Goal: Register for event/course

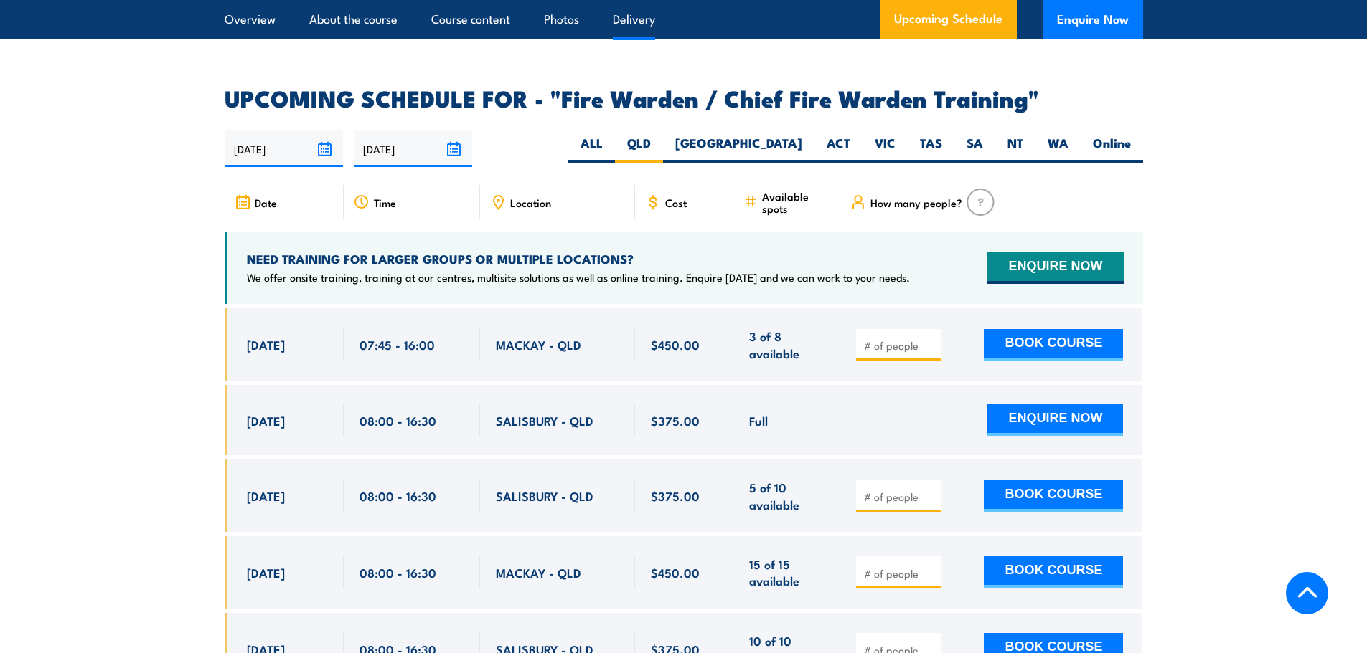
scroll to position [2469, 0]
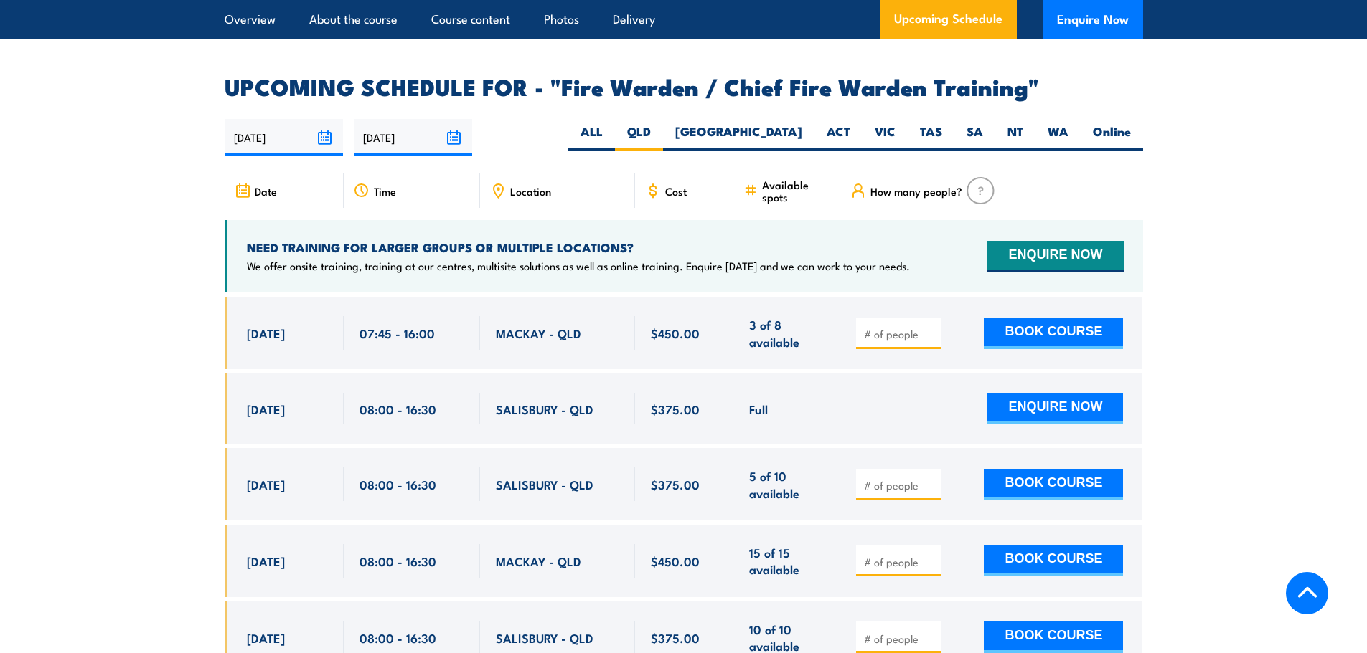
drag, startPoint x: 248, startPoint y: 481, endPoint x: 707, endPoint y: 480, distance: 459.1
click at [707, 480] on div "[DATE] 08:00 - 08:00" at bounding box center [684, 484] width 918 height 72
copy div "[DATE] 08:00 - 16:30 [GEOGRAPHIC_DATA] - [GEOGRAPHIC_DATA] 5 of 10 available $3…"
click at [285, 488] on span "[DATE]" at bounding box center [266, 484] width 38 height 16
click at [285, 484] on span "[DATE]" at bounding box center [266, 484] width 38 height 16
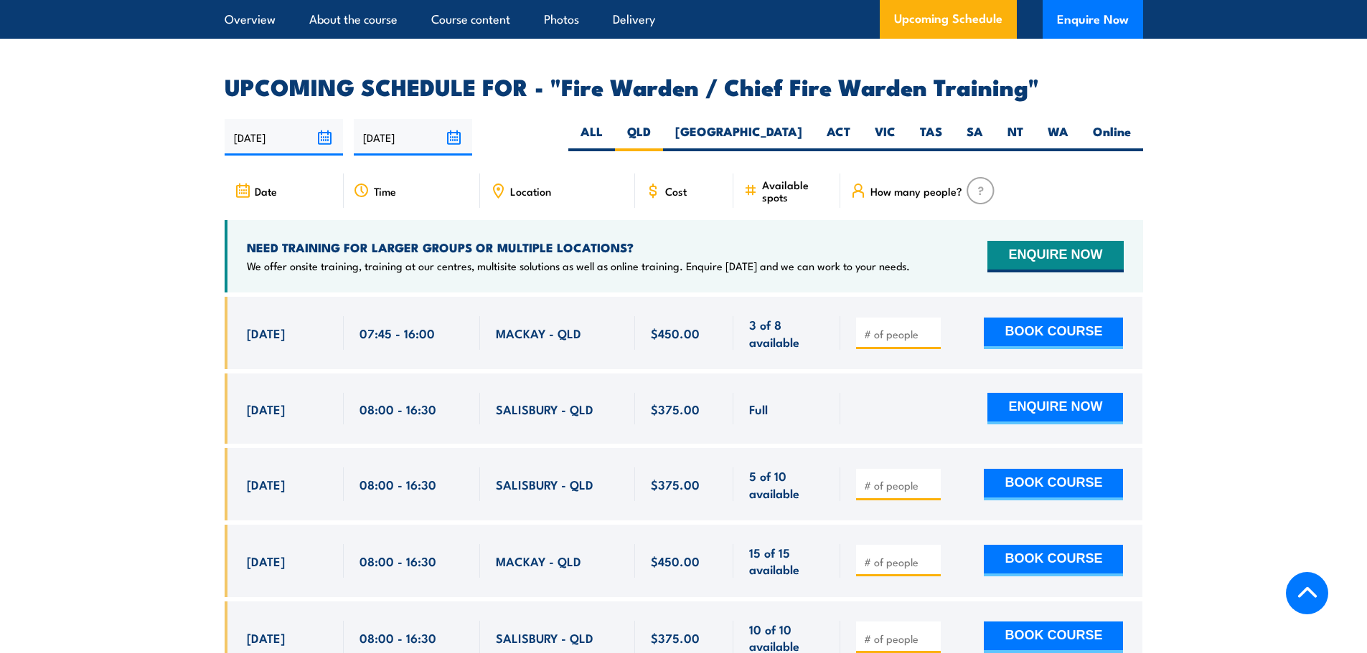
click at [285, 484] on span "[DATE]" at bounding box center [266, 484] width 38 height 16
copy div "[DATE]"
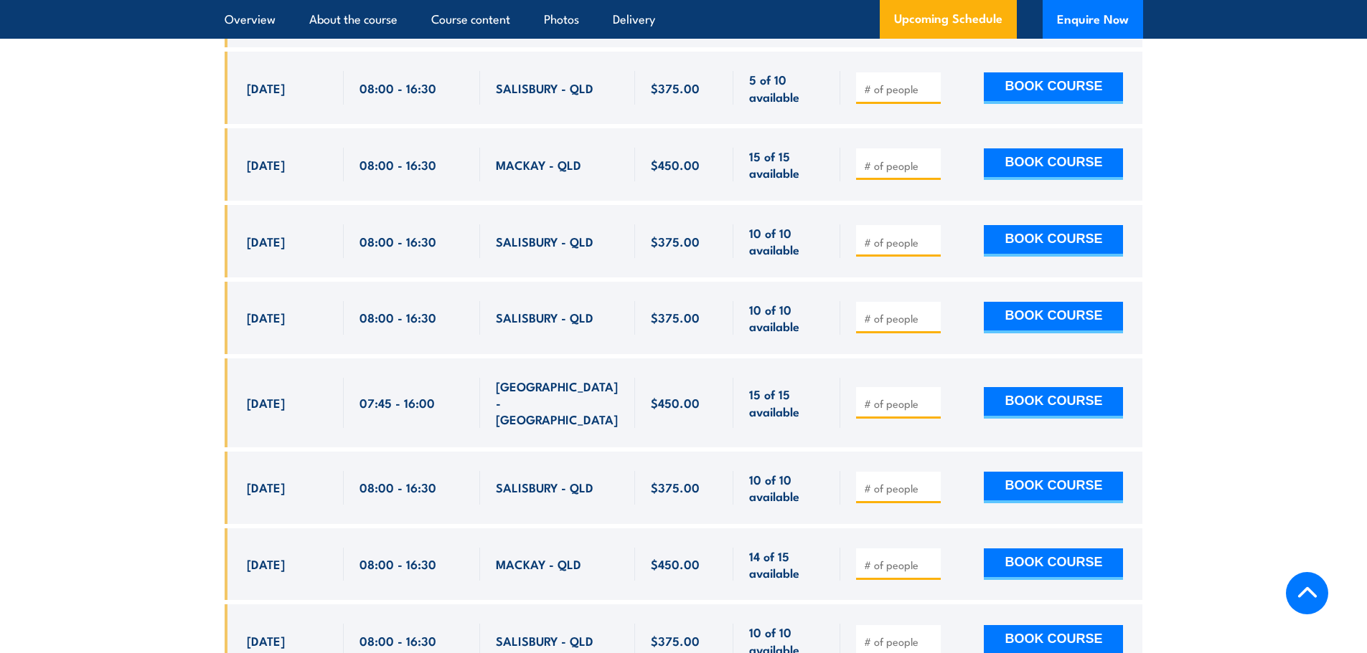
scroll to position [2899, 0]
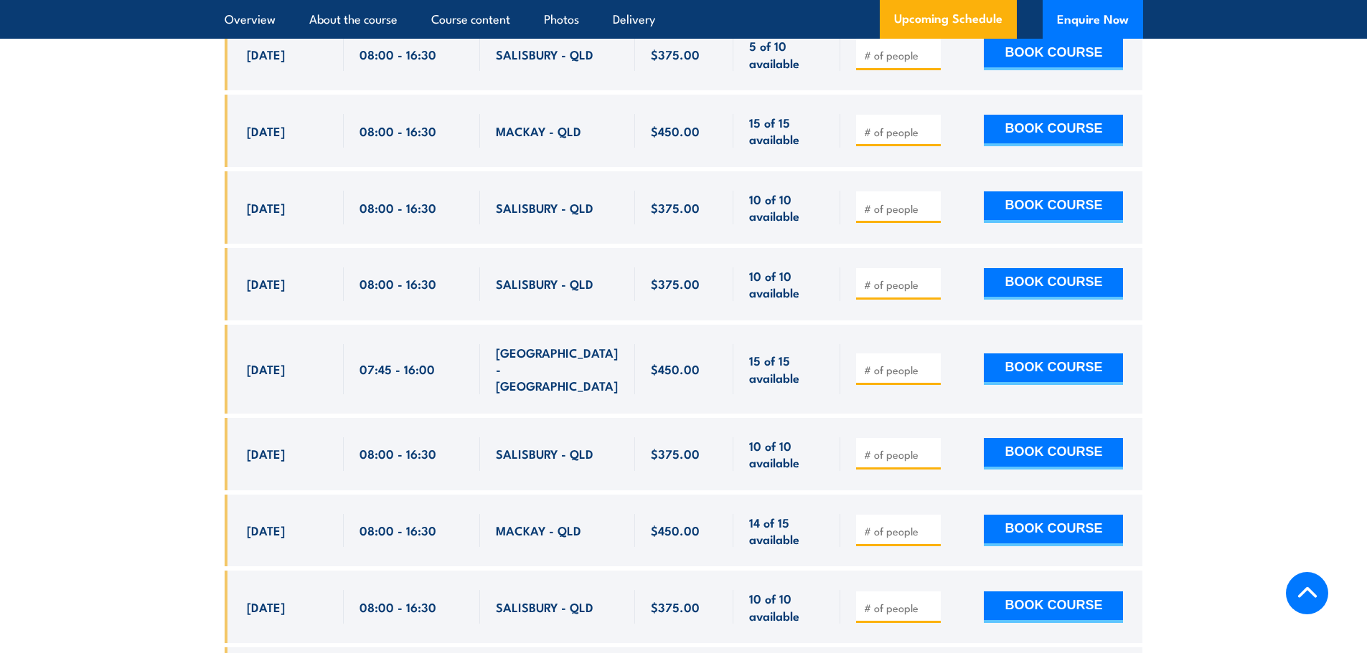
click at [115, 339] on section "UPCOMING SCHEDULE FOR - "Fire Warden / Chief Fire Warden Training" [DATE] [DATE]" at bounding box center [683, 317] width 1367 height 1342
click at [171, 462] on section "UPCOMING SCHEDULE FOR - "Fire Warden / Chief Fire Warden Training" [DATE] [DATE]" at bounding box center [683, 317] width 1367 height 1342
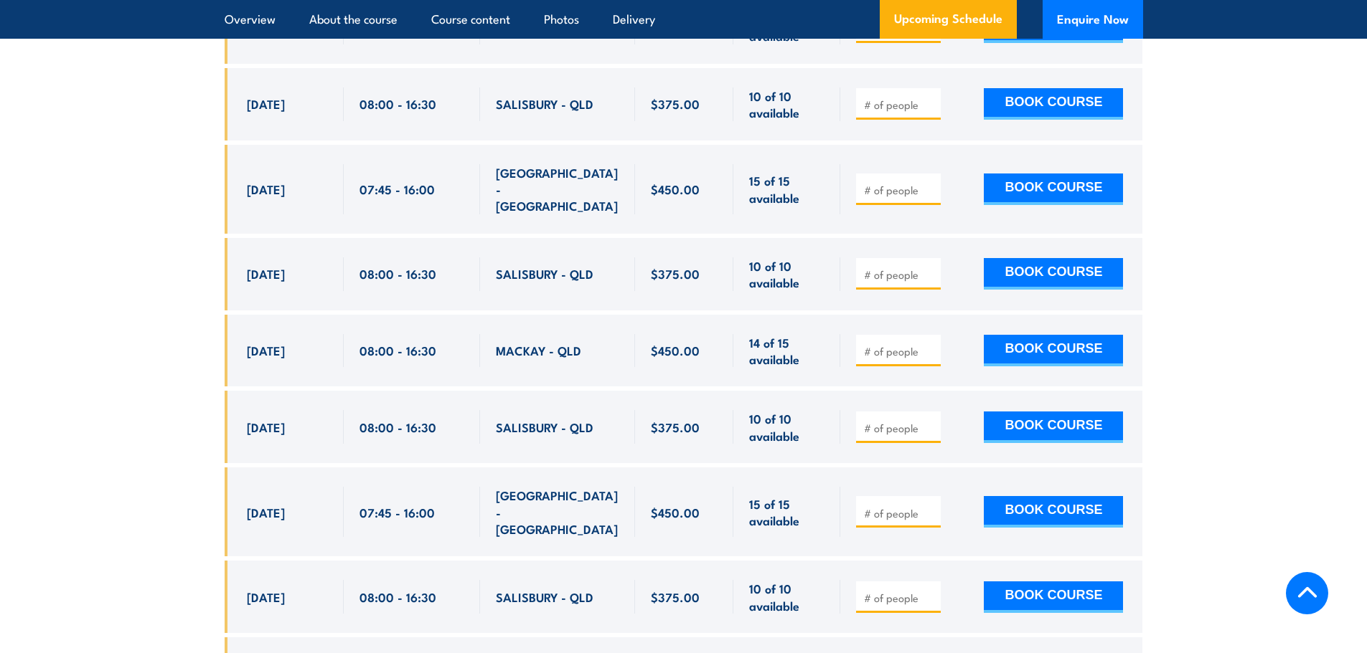
scroll to position [3115, 0]
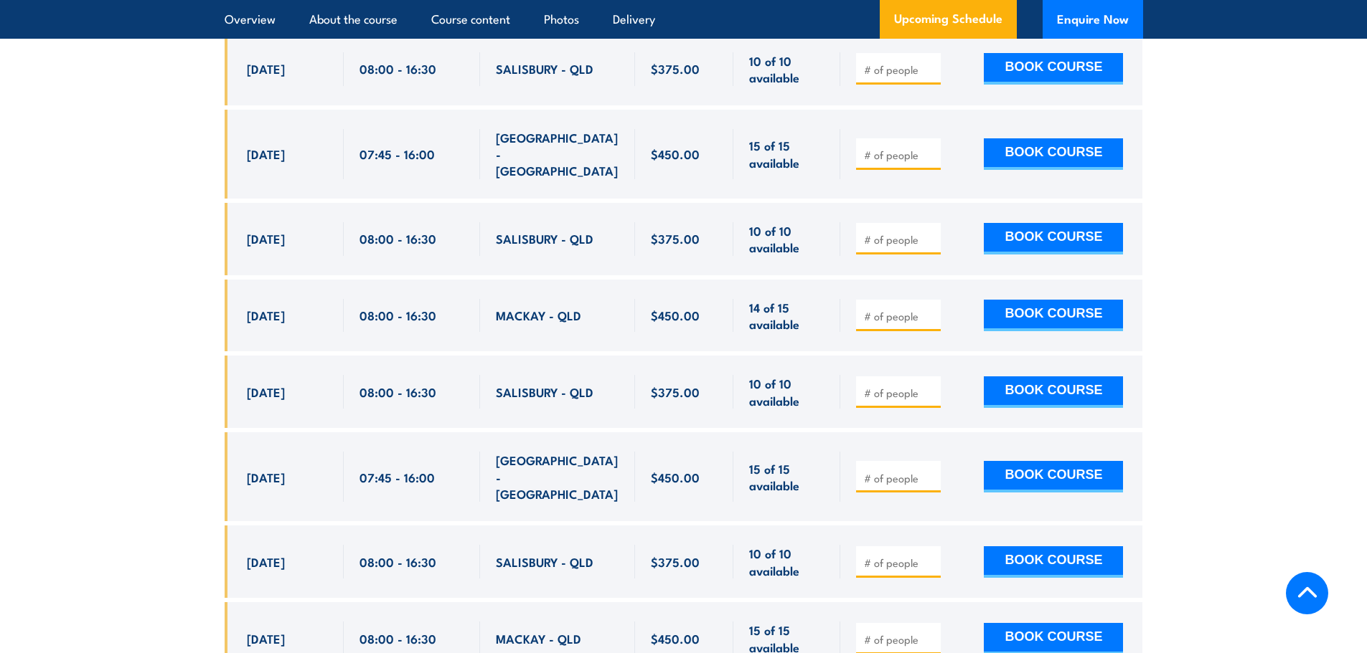
click at [156, 392] on section "UPCOMING SCHEDULE FOR - "Fire Warden / Chief Fire Warden Training" [DATE] [DATE]" at bounding box center [683, 101] width 1367 height 1342
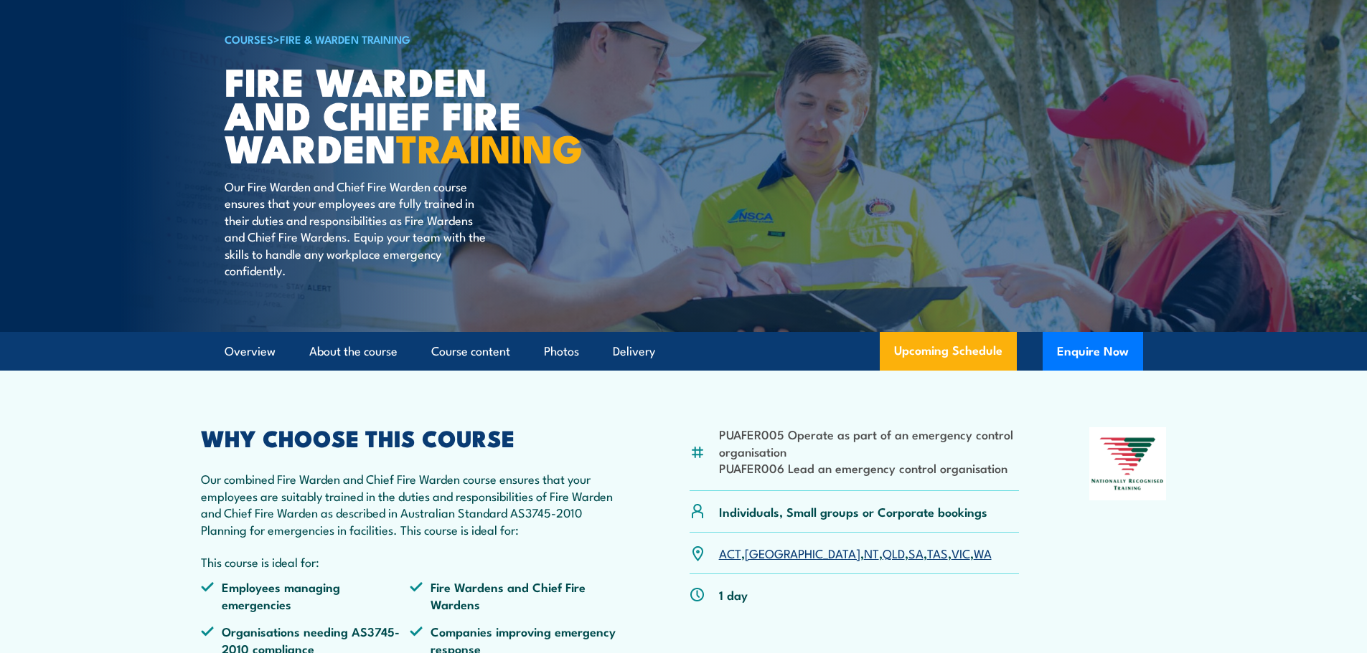
scroll to position [0, 0]
